Goal: Task Accomplishment & Management: Complete application form

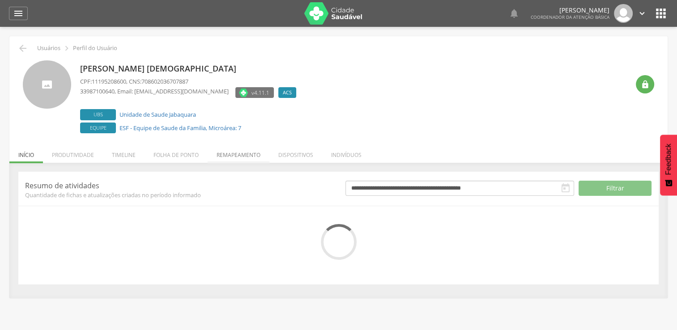
click at [235, 154] on li "Remapeamento" at bounding box center [239, 152] width 62 height 21
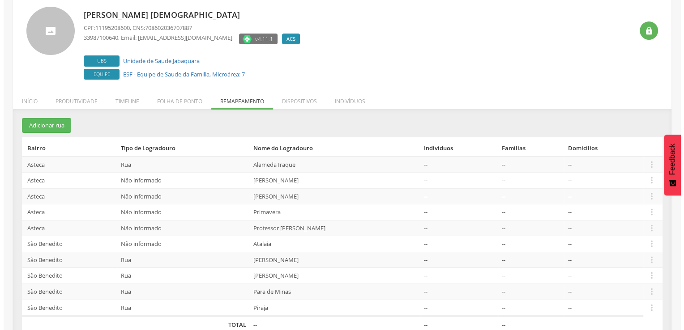
scroll to position [68, 0]
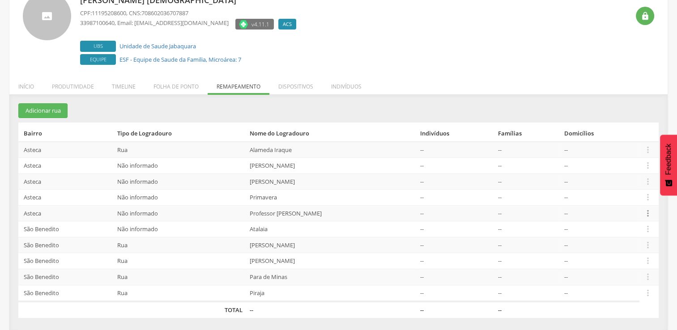
click at [646, 211] on icon "" at bounding box center [648, 214] width 10 height 10
click at [633, 196] on link "Desvincular ACS" at bounding box center [617, 199] width 71 height 11
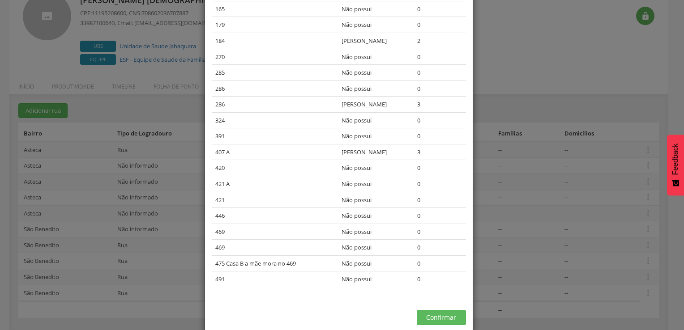
scroll to position [377, 0]
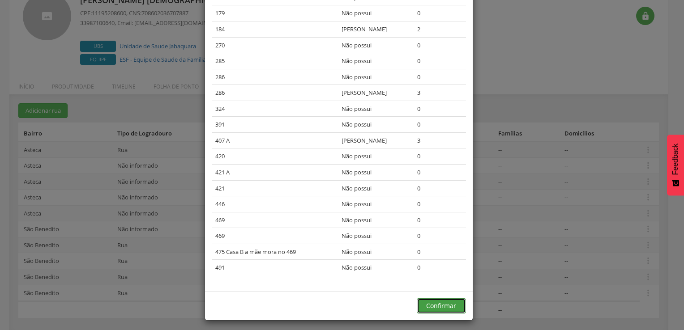
click at [430, 305] on button "Confirmar" at bounding box center [441, 306] width 49 height 15
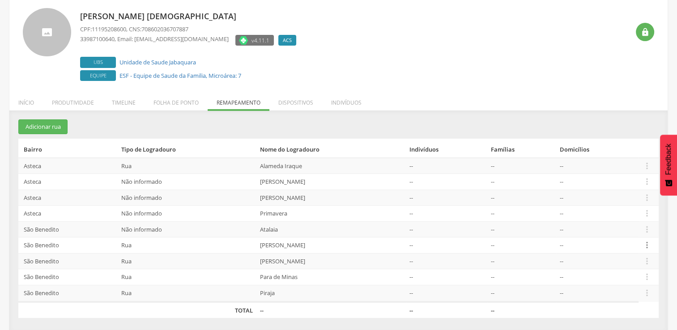
click at [645, 244] on icon "" at bounding box center [647, 245] width 10 height 10
click at [635, 227] on link "Desvincular ACS" at bounding box center [616, 231] width 71 height 11
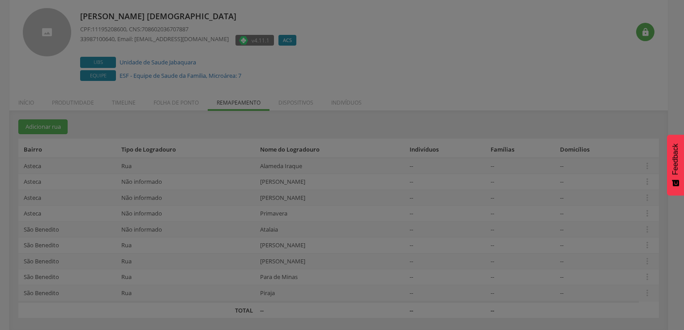
scroll to position [0, 0]
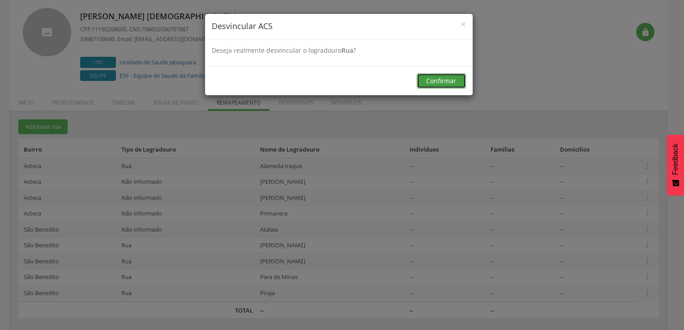
click at [441, 77] on button "Confirmar" at bounding box center [441, 80] width 49 height 15
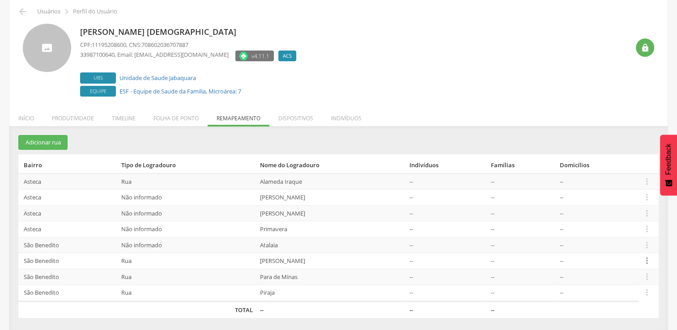
click at [646, 256] on icon "" at bounding box center [647, 261] width 10 height 10
click at [631, 244] on link "Desvincular ACS" at bounding box center [616, 247] width 71 height 11
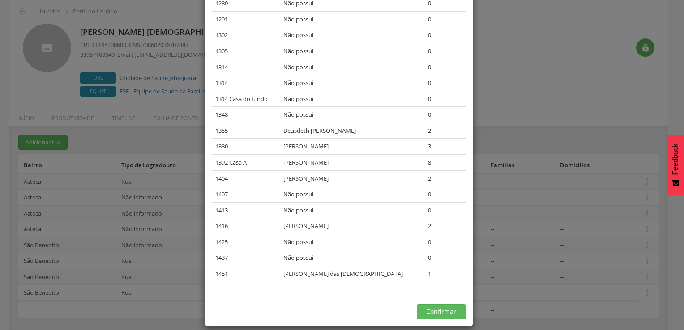
scroll to position [250, 0]
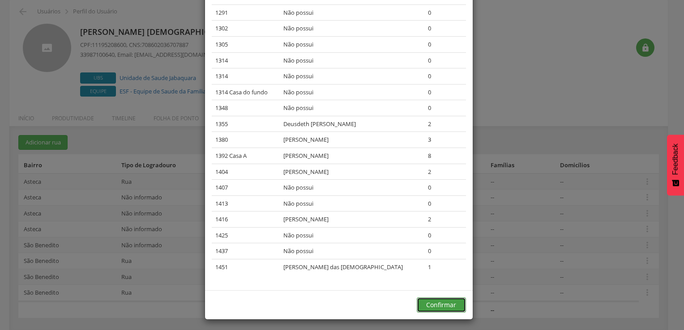
click at [434, 298] on button "Confirmar" at bounding box center [441, 305] width 49 height 15
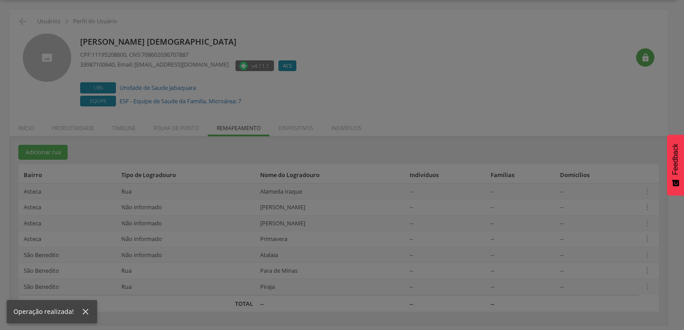
scroll to position [27, 0]
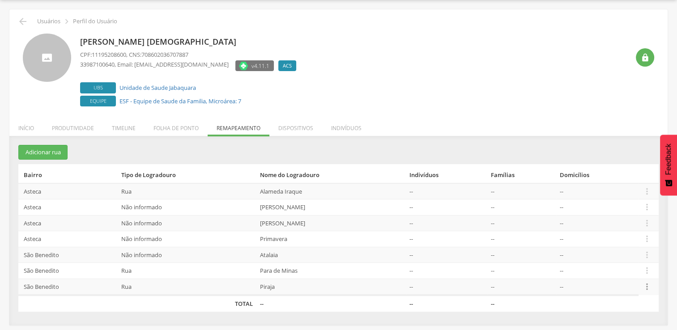
click at [646, 284] on icon "" at bounding box center [647, 287] width 10 height 10
click at [607, 268] on link "Desvincular ACS" at bounding box center [616, 272] width 71 height 11
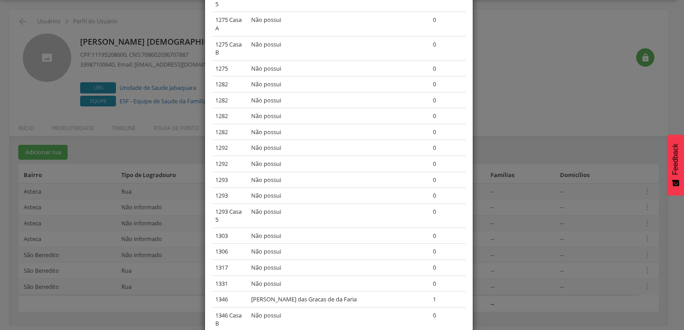
scroll to position [1089, 0]
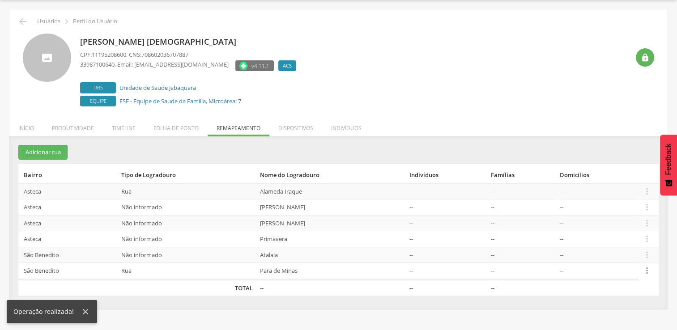
click at [646, 267] on icon "" at bounding box center [647, 271] width 10 height 10
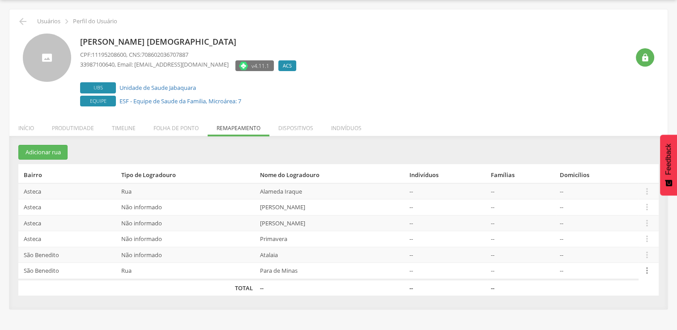
click at [649, 268] on icon "" at bounding box center [647, 271] width 10 height 10
click at [638, 257] on link "Desvincular ACS" at bounding box center [616, 257] width 71 height 11
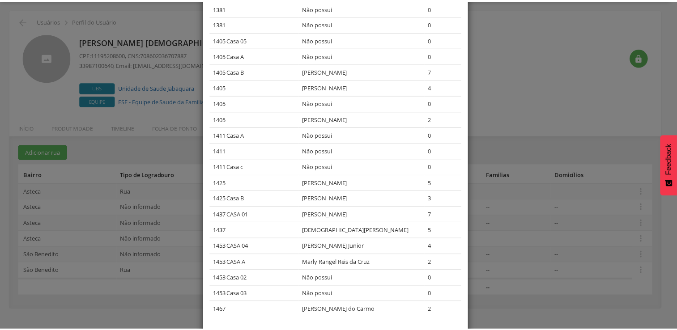
scroll to position [599, 0]
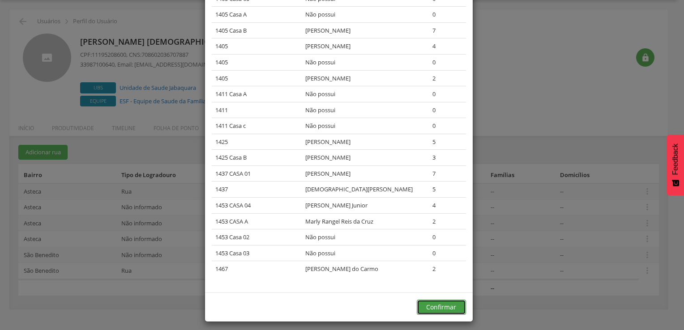
click at [444, 300] on button "Confirmar" at bounding box center [441, 307] width 49 height 15
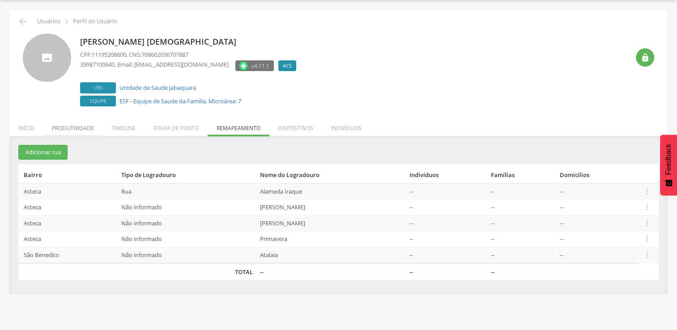
click at [79, 124] on li "Produtividade" at bounding box center [73, 126] width 60 height 21
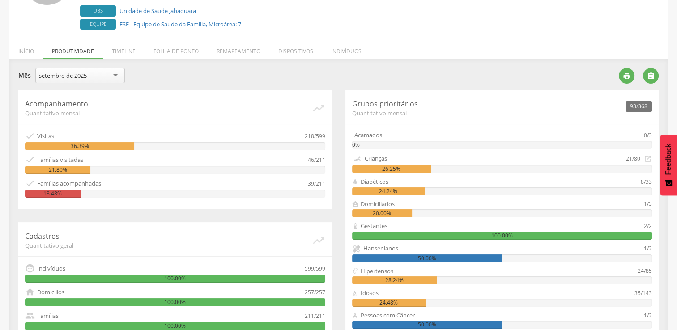
scroll to position [116, 0]
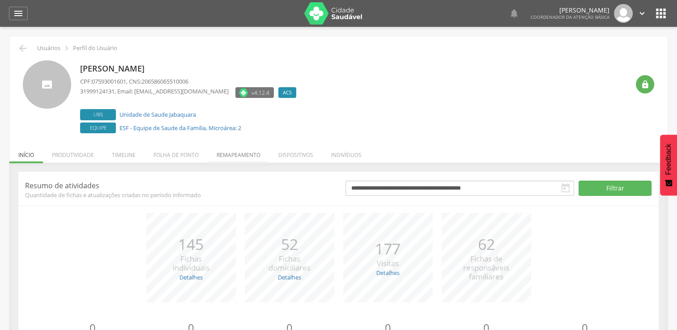
click at [234, 154] on li "Remapeamento" at bounding box center [239, 152] width 62 height 21
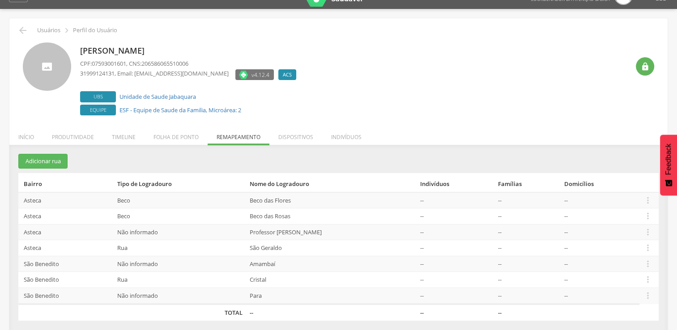
scroll to position [27, 0]
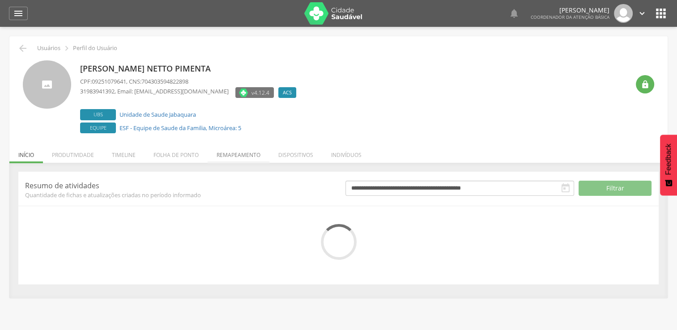
click at [237, 153] on li "Remapeamento" at bounding box center [239, 152] width 62 height 21
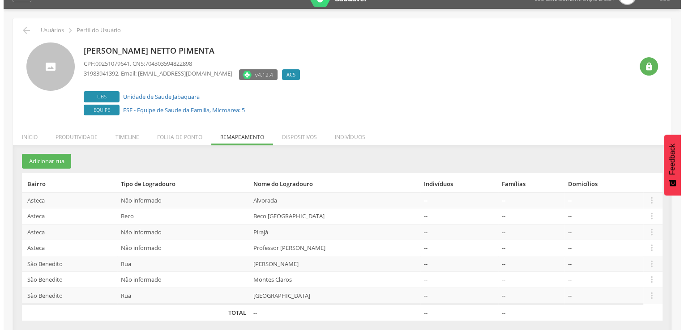
scroll to position [27, 0]
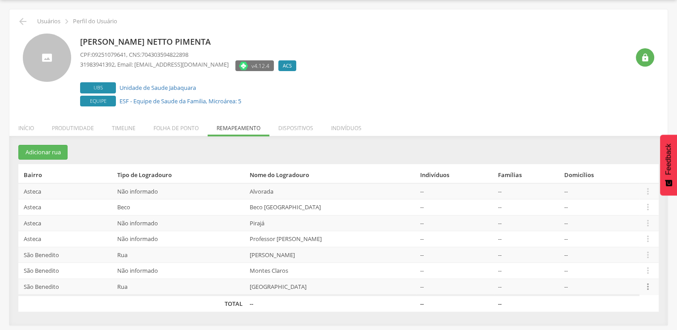
click at [647, 284] on icon "" at bounding box center [648, 287] width 10 height 10
click at [628, 271] on link "Desvincular ACS" at bounding box center [617, 272] width 71 height 11
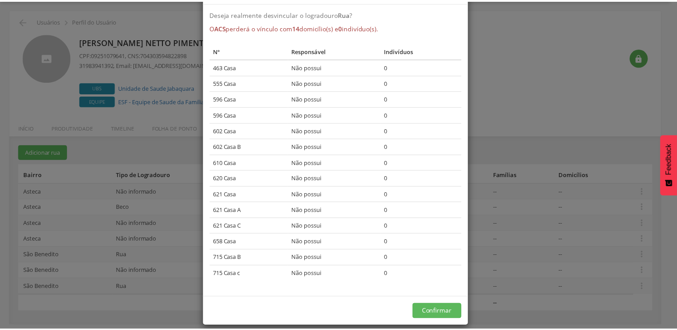
scroll to position [44, 0]
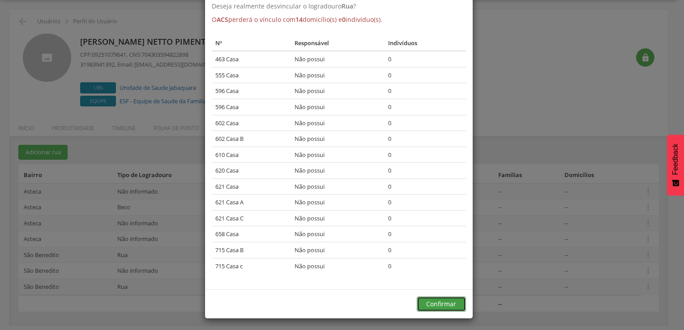
click at [430, 304] on button "Confirmar" at bounding box center [441, 304] width 49 height 15
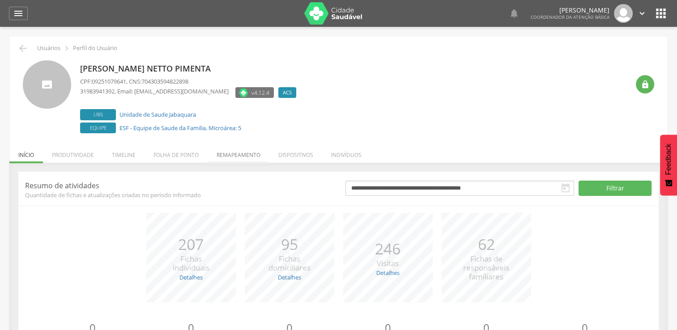
click at [236, 154] on li "Remapeamento" at bounding box center [239, 152] width 62 height 21
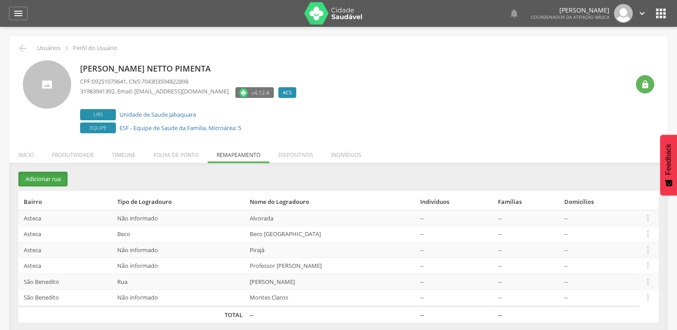
click at [34, 182] on button "Adicionar rua" at bounding box center [42, 179] width 49 height 15
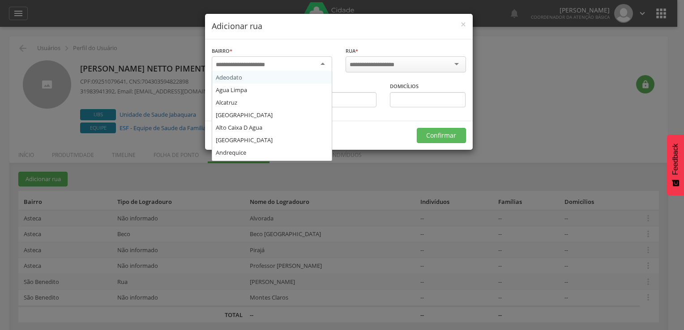
click at [322, 59] on div at bounding box center [272, 64] width 120 height 16
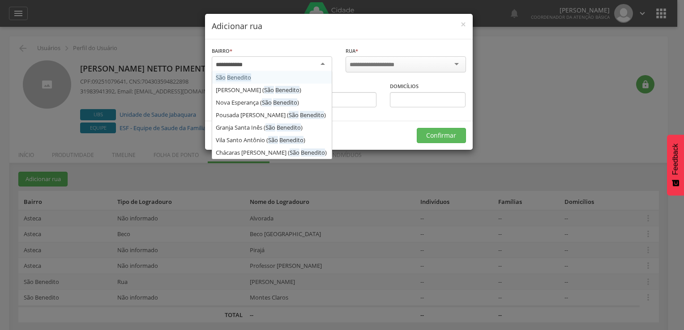
type input "**********"
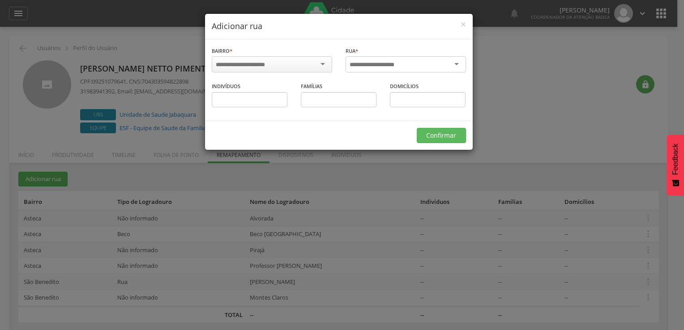
click at [435, 64] on div at bounding box center [406, 64] width 120 height 16
click at [458, 64] on div at bounding box center [406, 64] width 120 height 16
click at [395, 69] on div at bounding box center [406, 64] width 120 height 16
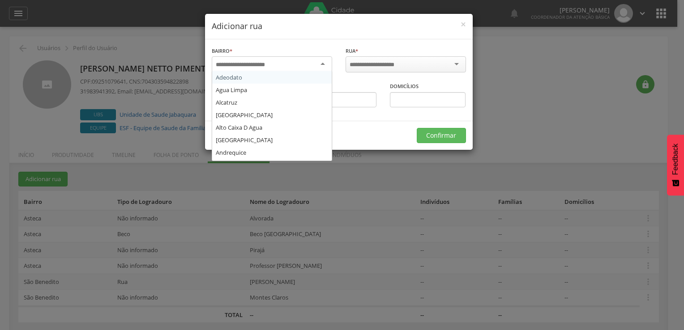
click at [321, 63] on div at bounding box center [272, 64] width 120 height 16
type input "***"
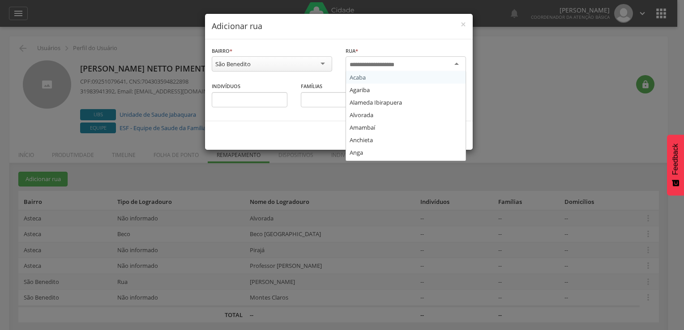
click at [427, 58] on div at bounding box center [406, 64] width 120 height 16
type input "**"
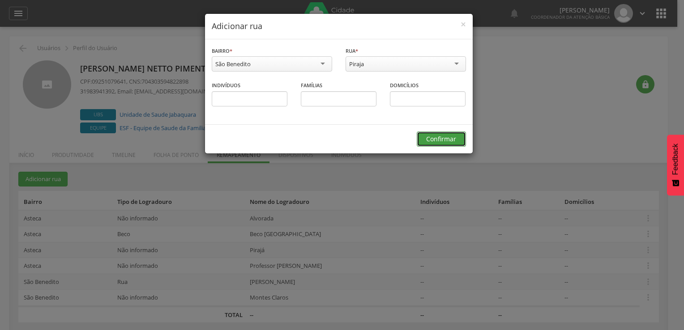
click at [453, 137] on button "Confirmar" at bounding box center [441, 139] width 49 height 15
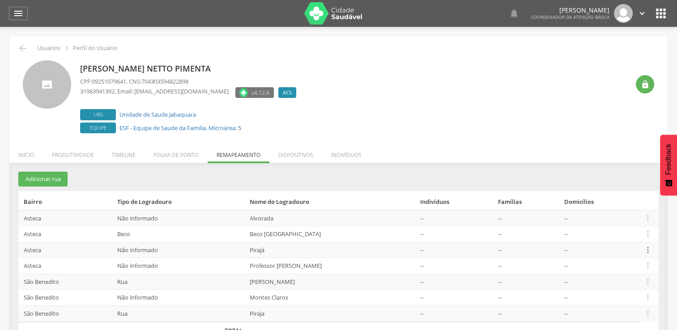
click at [646, 246] on icon "" at bounding box center [648, 250] width 10 height 10
click at [636, 234] on link "Desvincular ACS" at bounding box center [617, 236] width 71 height 11
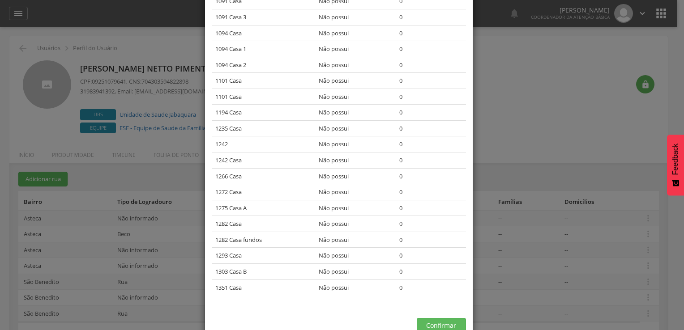
scroll to position [408, 0]
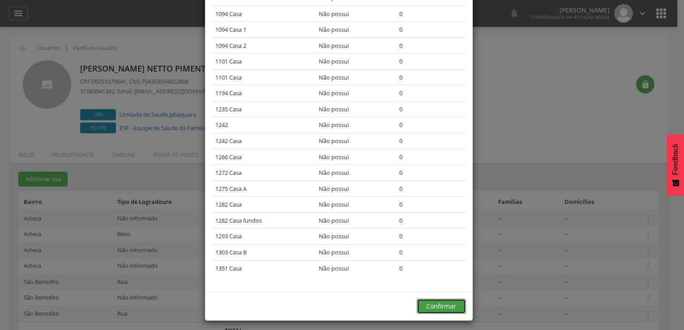
click at [438, 302] on button "Confirmar" at bounding box center [441, 306] width 49 height 15
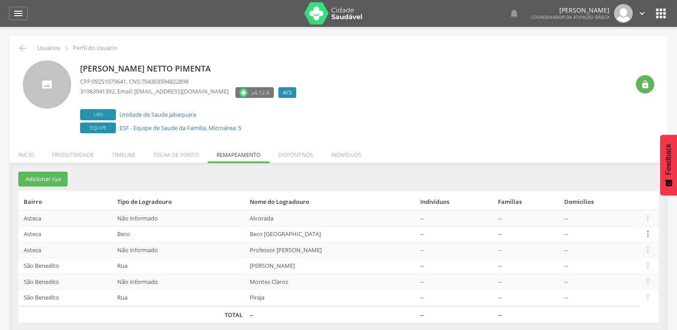
click at [649, 231] on icon "" at bounding box center [648, 234] width 10 height 10
click at [48, 178] on button "Adicionar rua" at bounding box center [42, 179] width 49 height 15
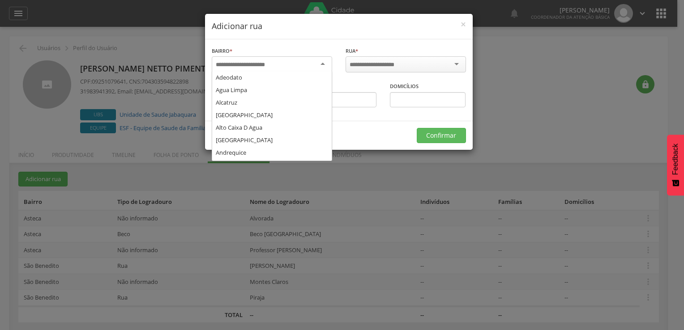
click at [286, 61] on div at bounding box center [272, 64] width 120 height 16
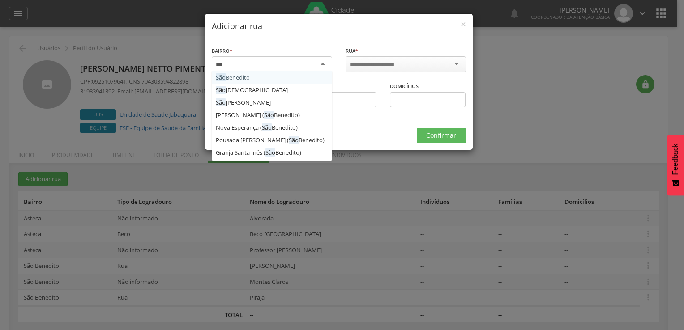
type input "***"
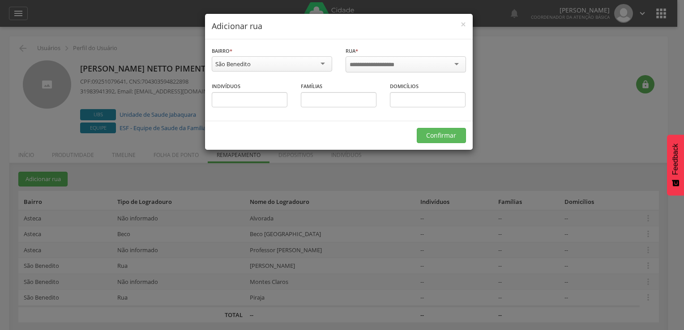
scroll to position [0, 0]
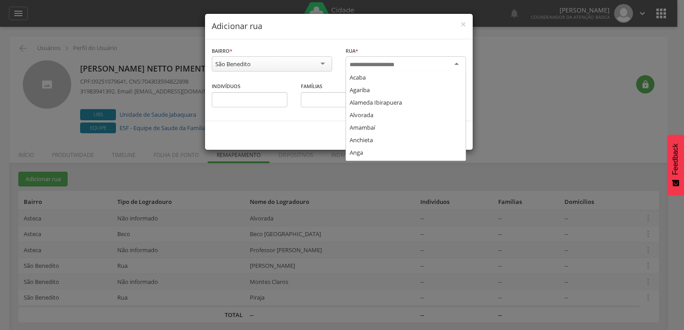
click at [375, 61] on input "select-one" at bounding box center [378, 65] width 57 height 8
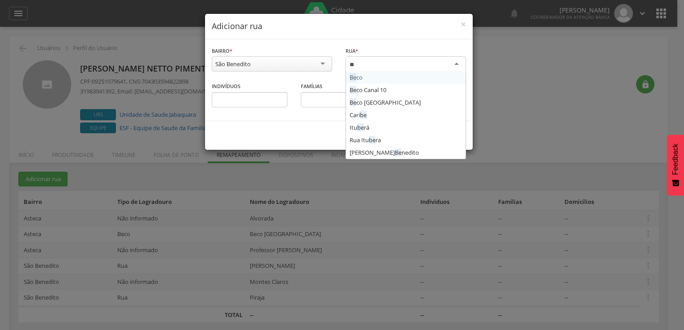
type input "***"
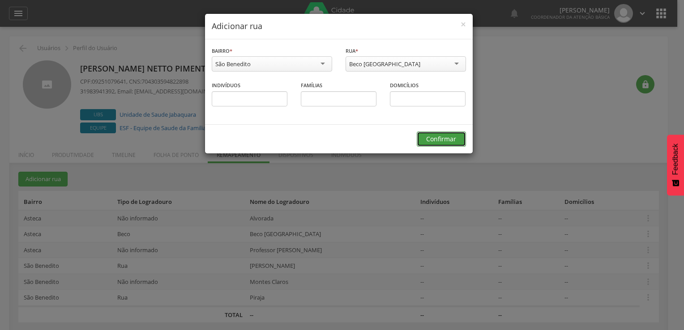
click at [444, 137] on button "Confirmar" at bounding box center [441, 139] width 49 height 15
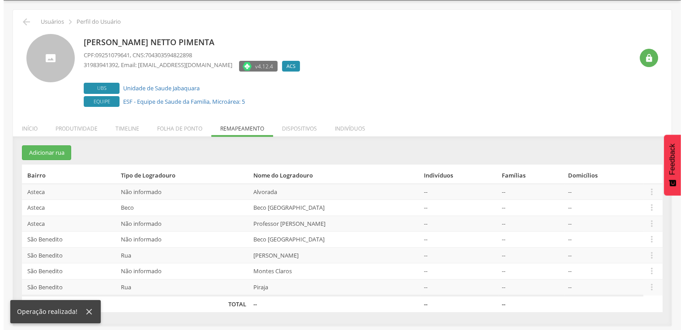
scroll to position [27, 0]
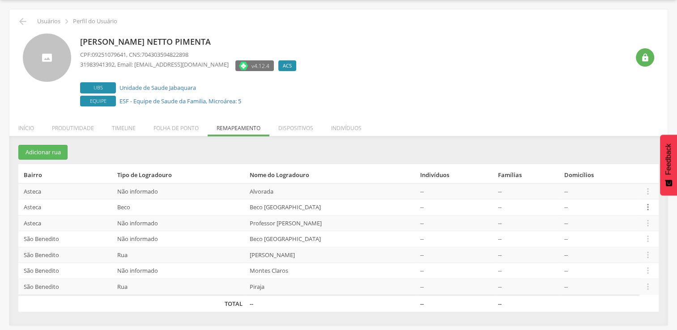
click at [647, 208] on icon "" at bounding box center [648, 207] width 10 height 10
click at [642, 193] on link "Desvincular ACS" at bounding box center [617, 193] width 71 height 11
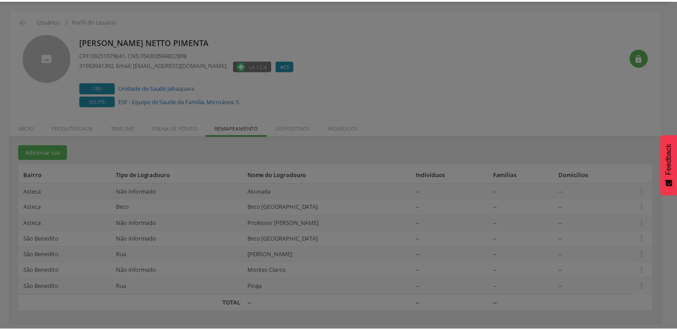
scroll to position [0, 0]
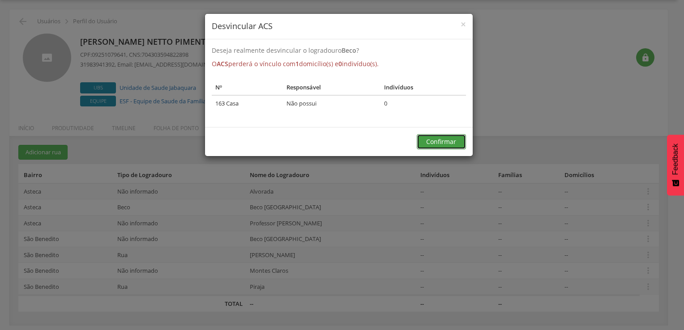
click at [454, 140] on button "Confirmar" at bounding box center [441, 141] width 49 height 15
